Goal: Find specific page/section

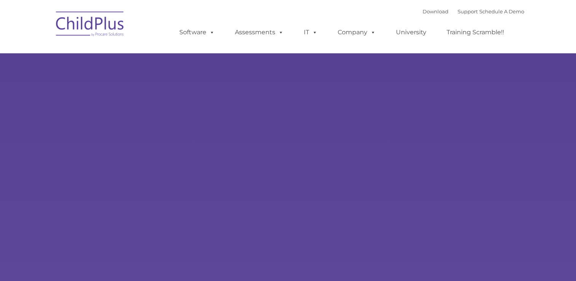
type input ""
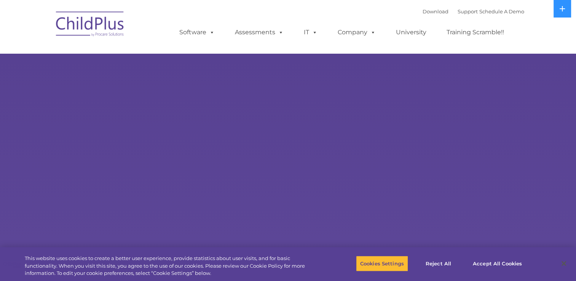
select select "MEDIUM"
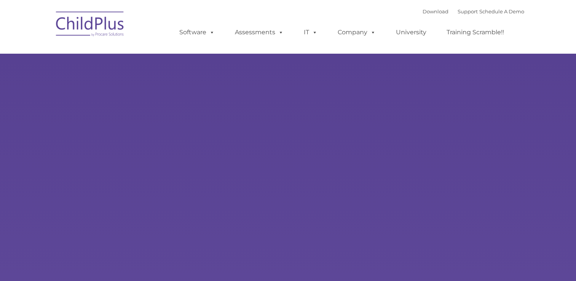
type input ""
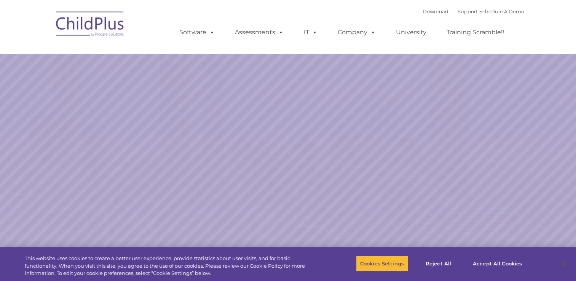
select select "MEDIUM"
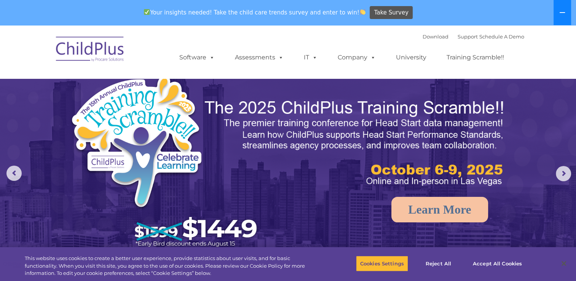
click at [562, 12] on icon at bounding box center [562, 12] width 5 height 1
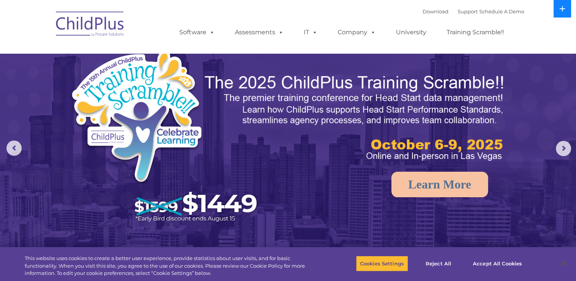
click at [565, 15] on button at bounding box center [563, 9] width 18 height 18
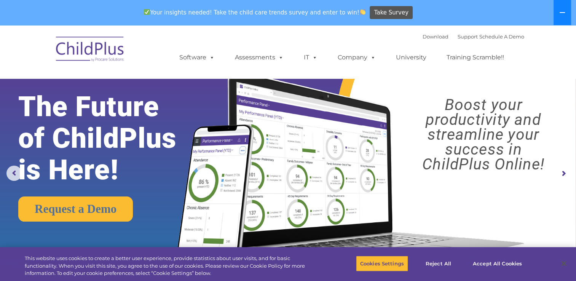
click at [561, 19] on button at bounding box center [563, 12] width 18 height 25
